Goal: Task Accomplishment & Management: Manage account settings

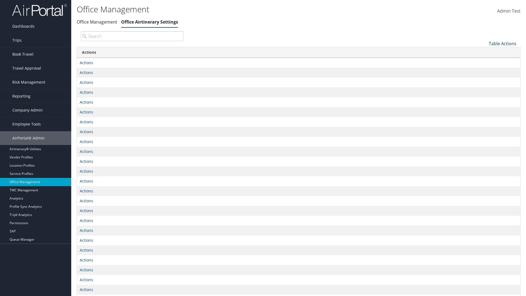
click at [503, 43] on link "Table Actions" at bounding box center [503, 44] width 28 height 6
click at [484, 61] on link "Page Length" at bounding box center [484, 61] width 72 height 9
click at [484, 62] on link "25" at bounding box center [484, 61] width 72 height 9
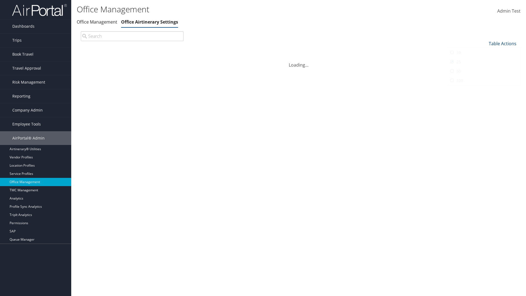
click at [503, 41] on link "Table Actions" at bounding box center [503, 44] width 28 height 6
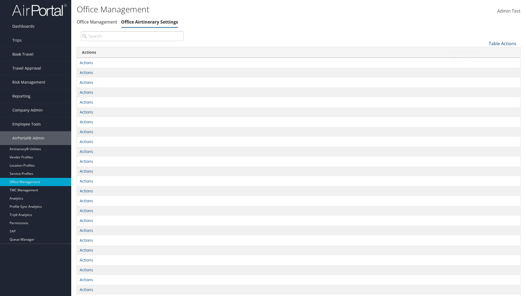
scroll to position [18, 0]
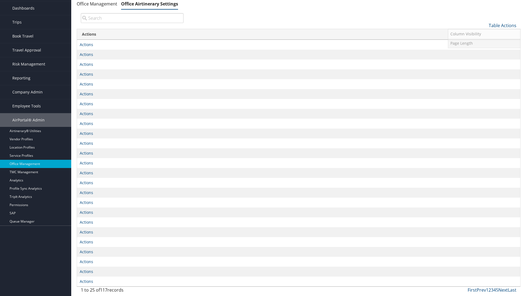
click at [484, 43] on link "Page Length" at bounding box center [484, 43] width 72 height 9
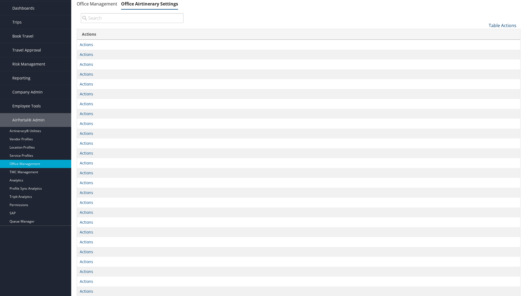
click at [503, 25] on link "Table Actions" at bounding box center [503, 25] width 28 height 6
click at [484, 43] on link "Page Length" at bounding box center [484, 43] width 72 height 9
click at [484, 62] on link "100" at bounding box center [484, 62] width 72 height 9
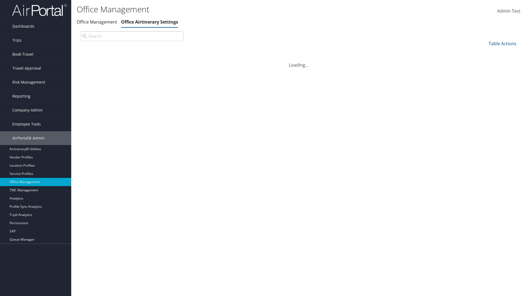
scroll to position [40, 0]
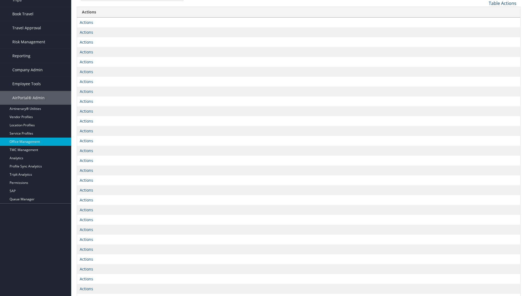
click at [503, 3] on link "Table Actions" at bounding box center [503, 3] width 28 height 6
click at [484, 12] on link "Column Visibility" at bounding box center [484, 11] width 72 height 9
